Goal: Information Seeking & Learning: Check status

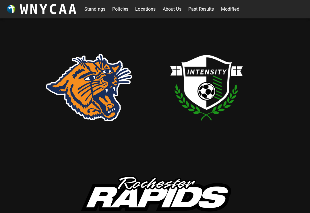
click at [96, 11] on link "Standings" at bounding box center [94, 9] width 21 height 9
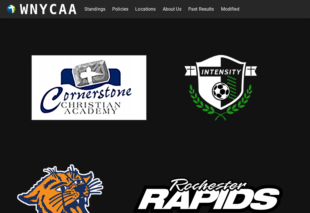
scroll to position [20, 0]
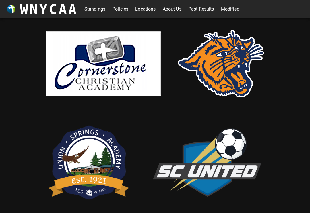
scroll to position [20, 0]
